Goal: Information Seeking & Learning: Learn about a topic

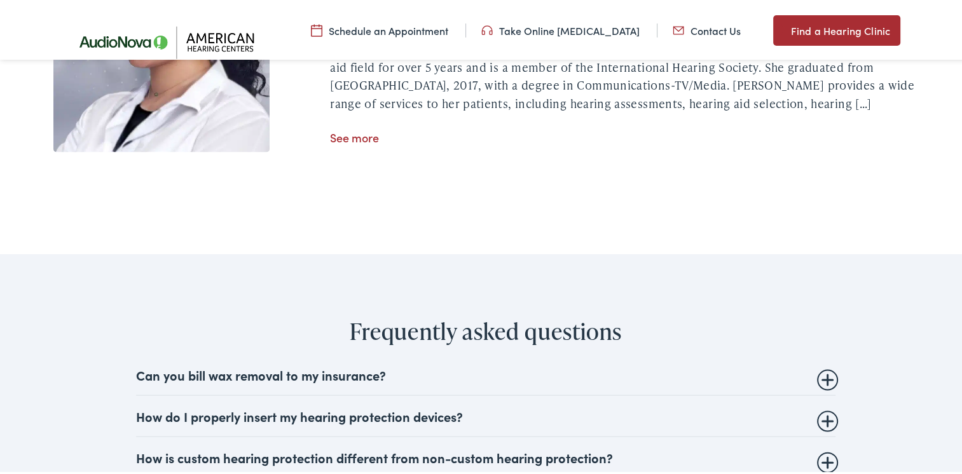
scroll to position [2480, 0]
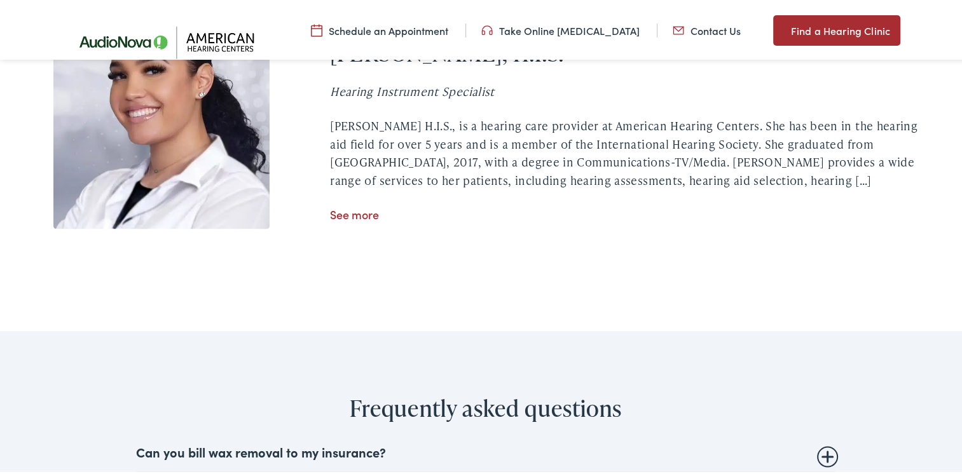
click at [354, 220] on link "See more" at bounding box center [354, 212] width 49 height 16
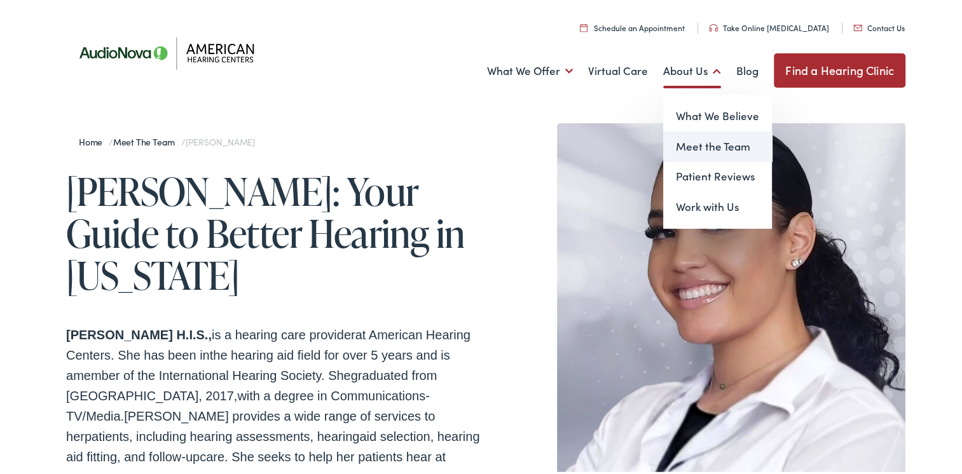
click at [705, 139] on link "Meet the Team" at bounding box center [717, 144] width 109 height 31
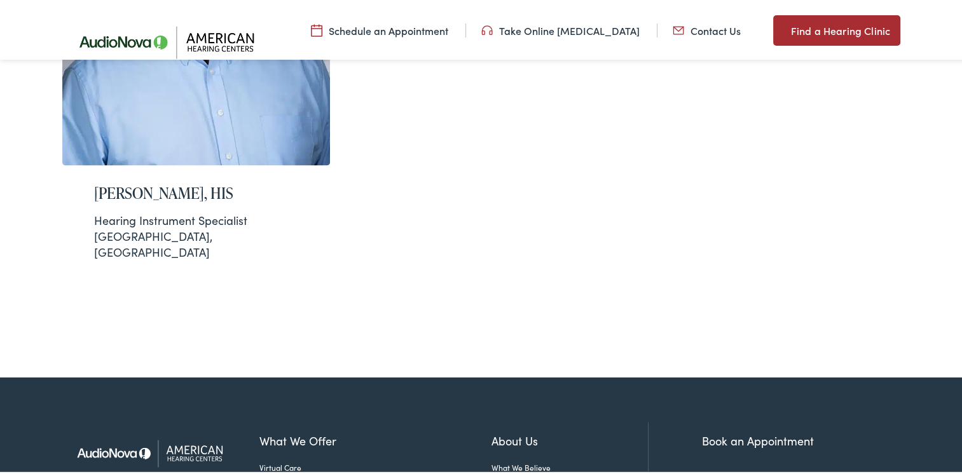
scroll to position [2035, 0]
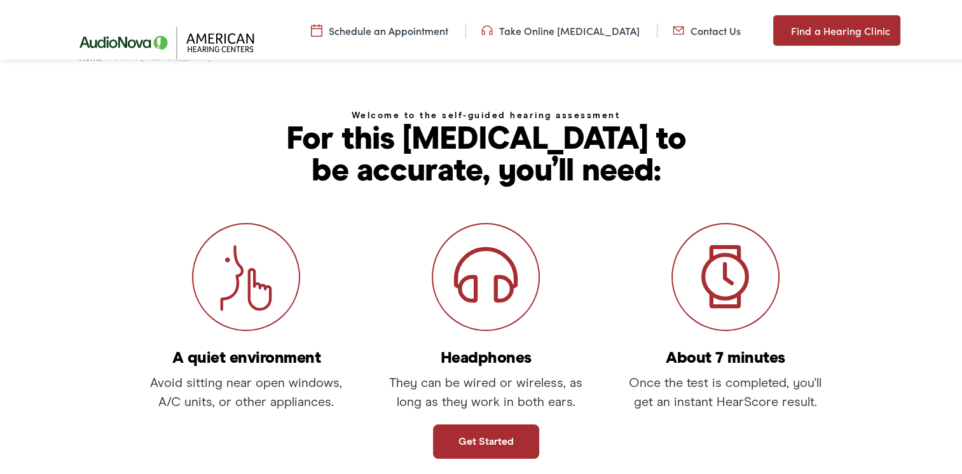
scroll to position [254, 0]
